Goal: Task Accomplishment & Management: Manage account settings

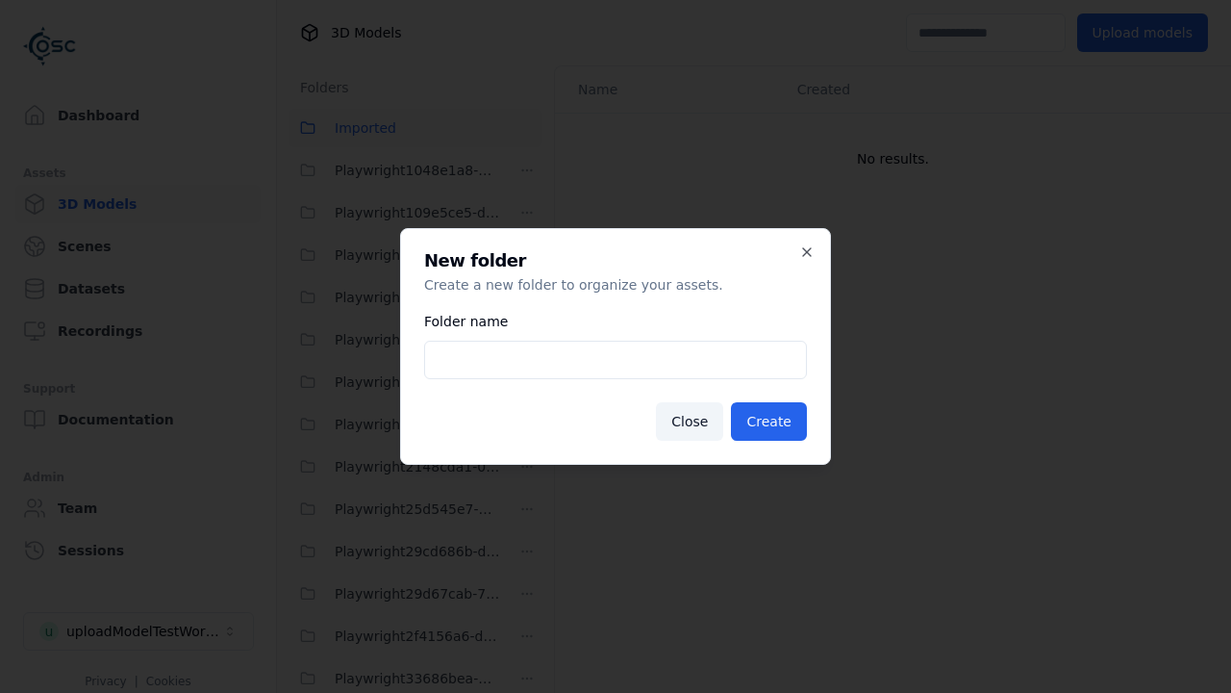
scroll to position [3218, 0]
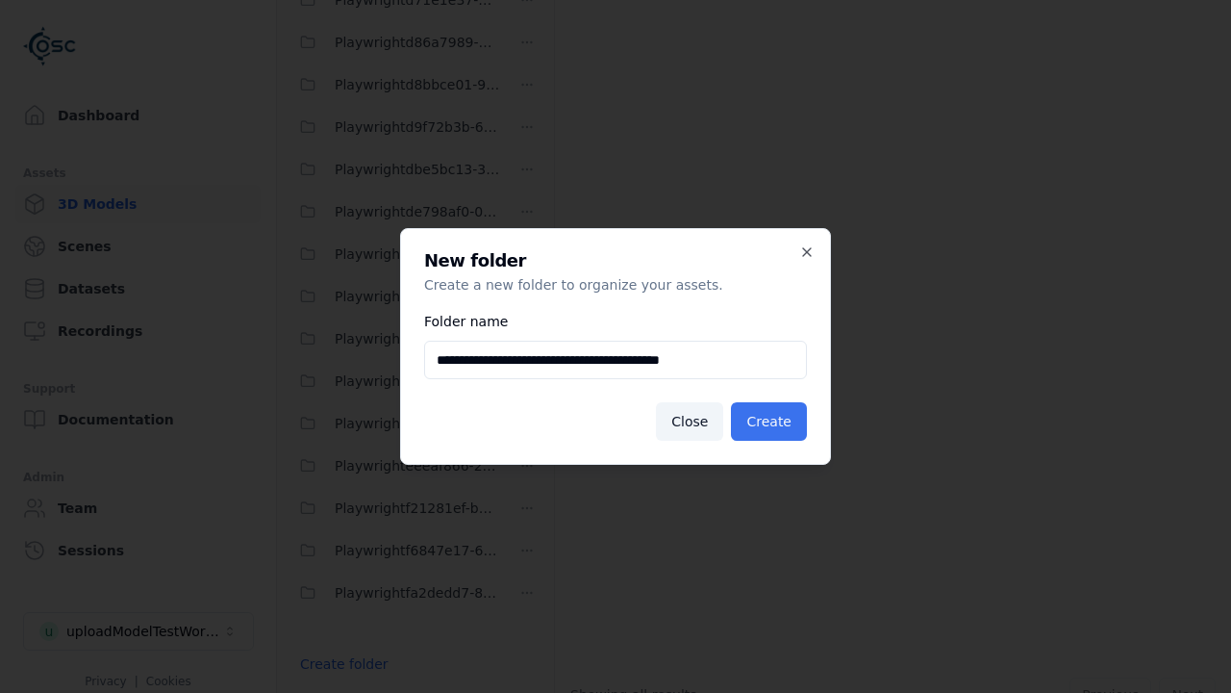
type input "**********"
click at [772, 421] on button "Create" at bounding box center [769, 421] width 76 height 38
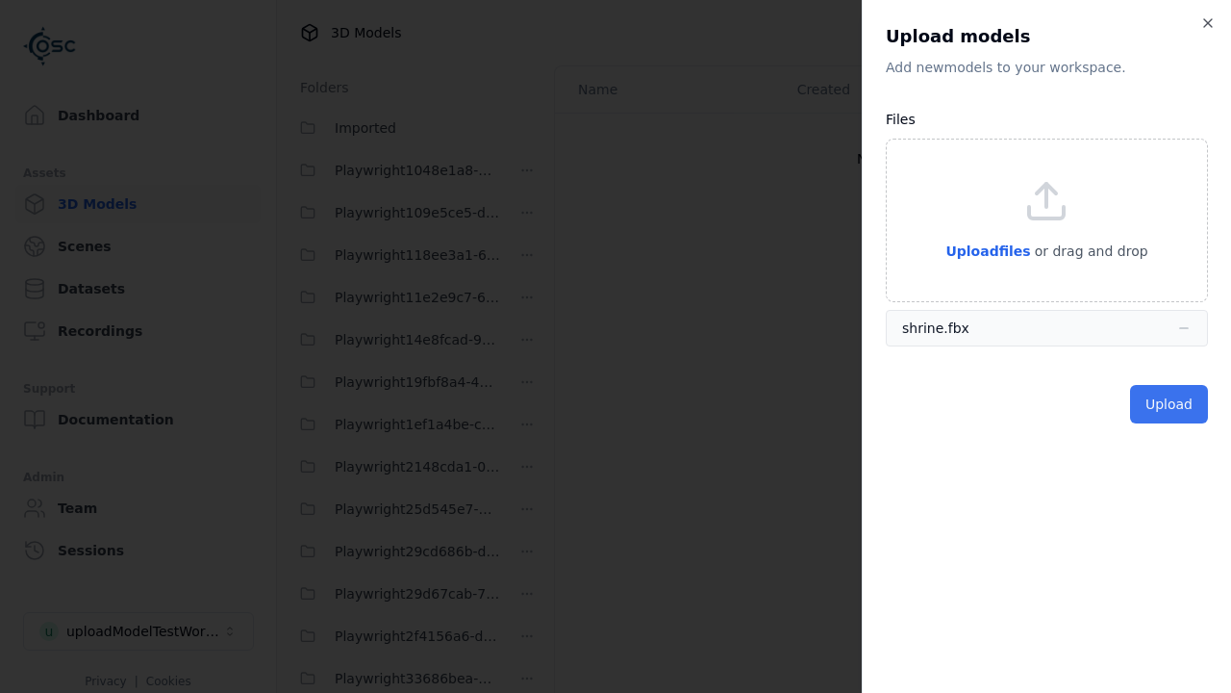
click at [1171, 403] on button "Upload" at bounding box center [1169, 404] width 78 height 38
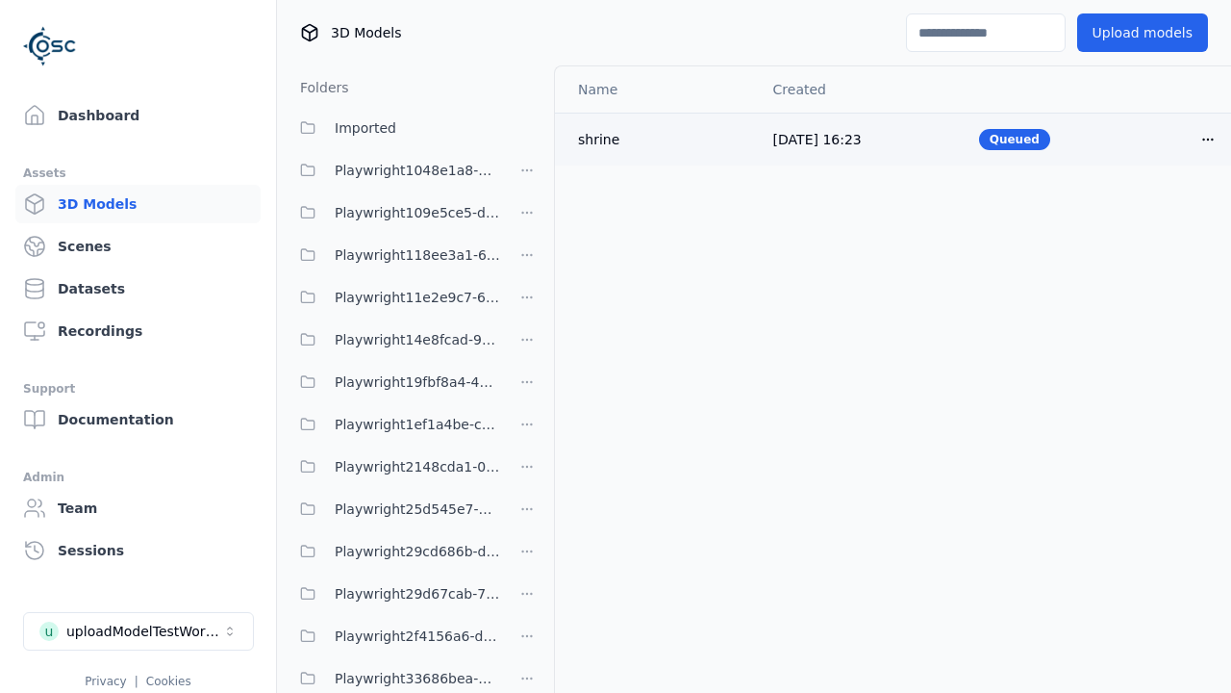
click at [1176, 139] on html "Support Dashboard Assets 3D Models Scenes Datasets Recordings Support Documenta…" at bounding box center [615, 346] width 1231 height 693
click at [1133, 212] on div "Delete" at bounding box center [1133, 212] width 114 height 31
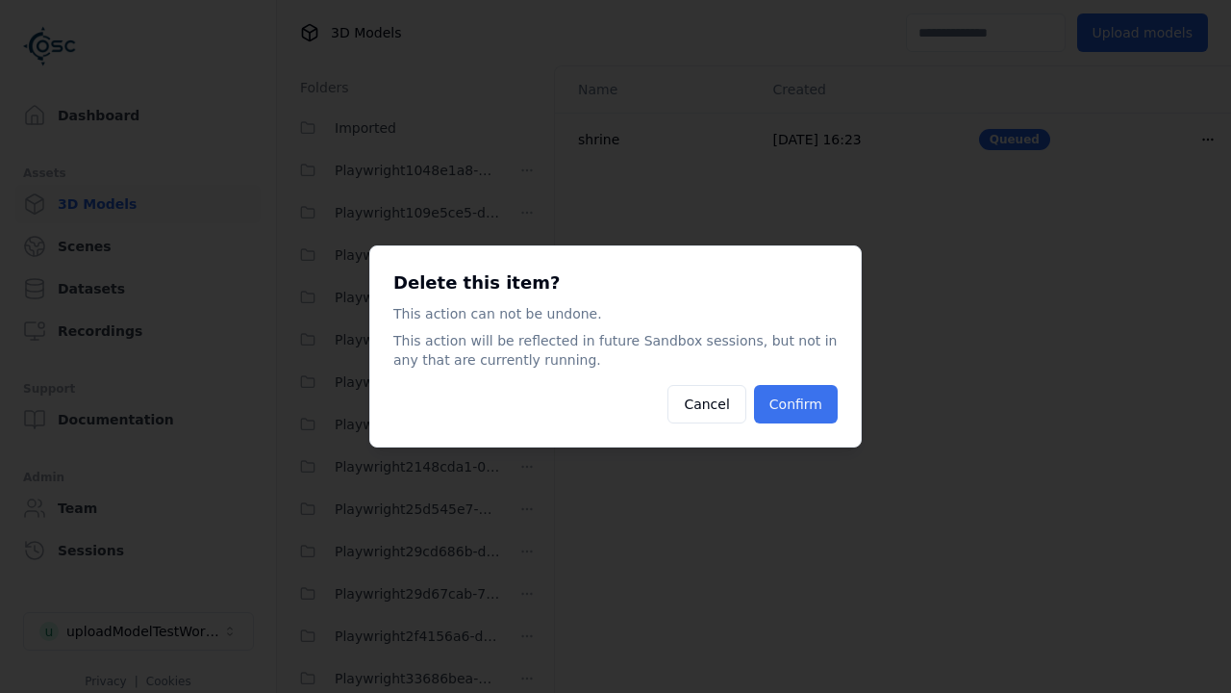
click at [798, 404] on button "Confirm" at bounding box center [796, 404] width 84 height 38
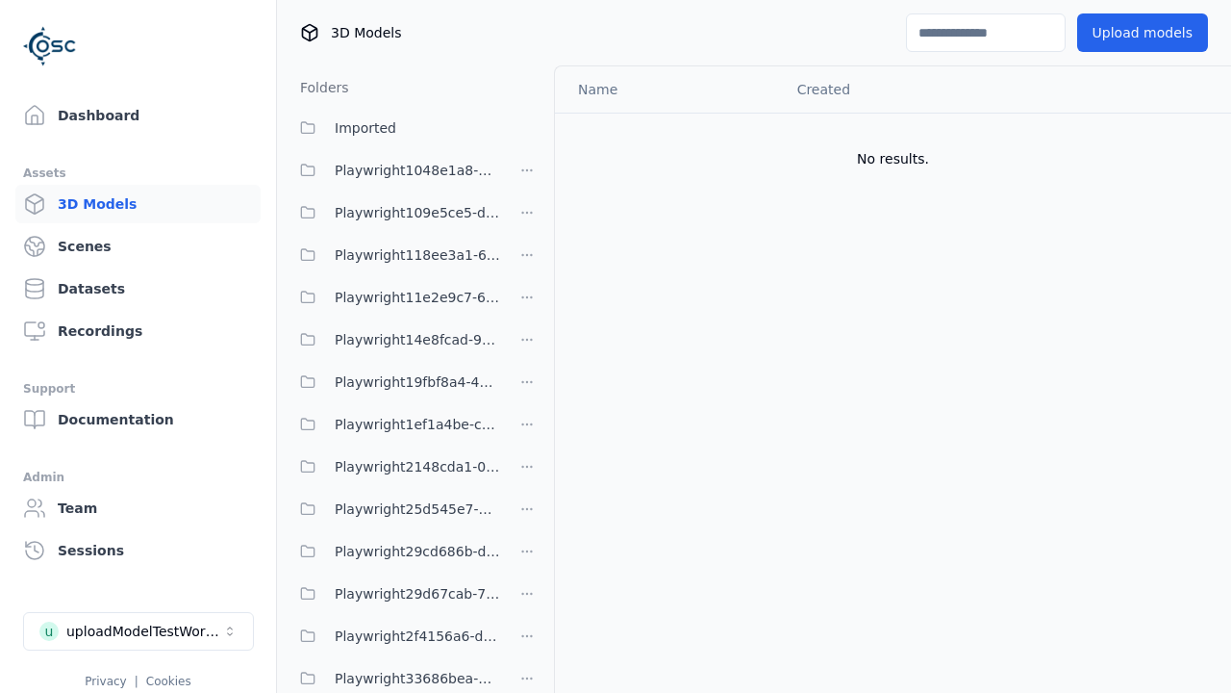
click at [527, 345] on html "Support Dashboard Assets 3D Models Scenes Datasets Recordings Support Documenta…" at bounding box center [615, 346] width 1231 height 693
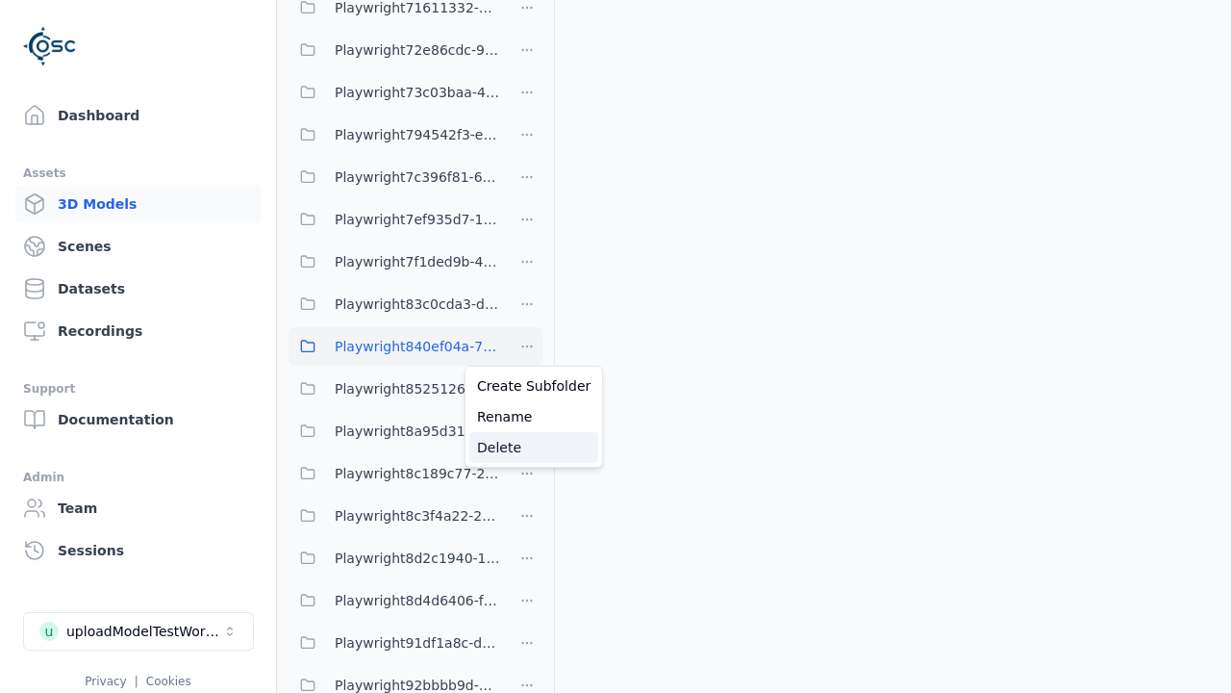
click at [526, 446] on div "Delete" at bounding box center [533, 447] width 129 height 31
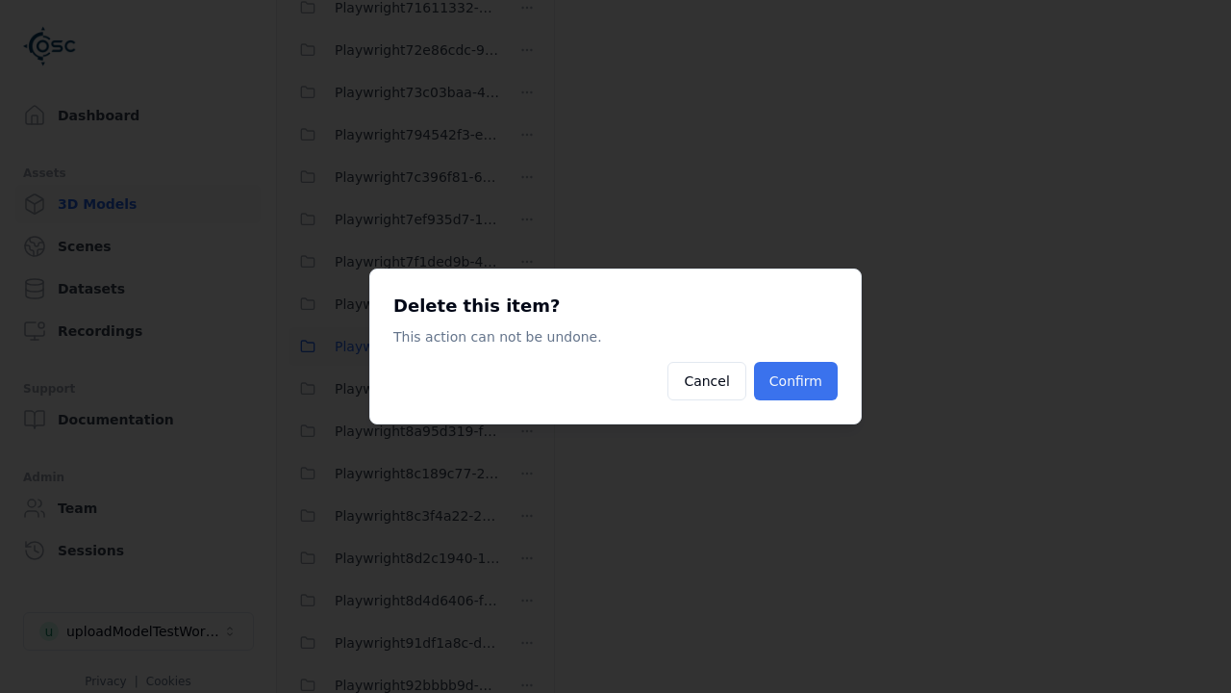
click at [798, 381] on button "Confirm" at bounding box center [796, 381] width 84 height 38
